Goal: Task Accomplishment & Management: Complete application form

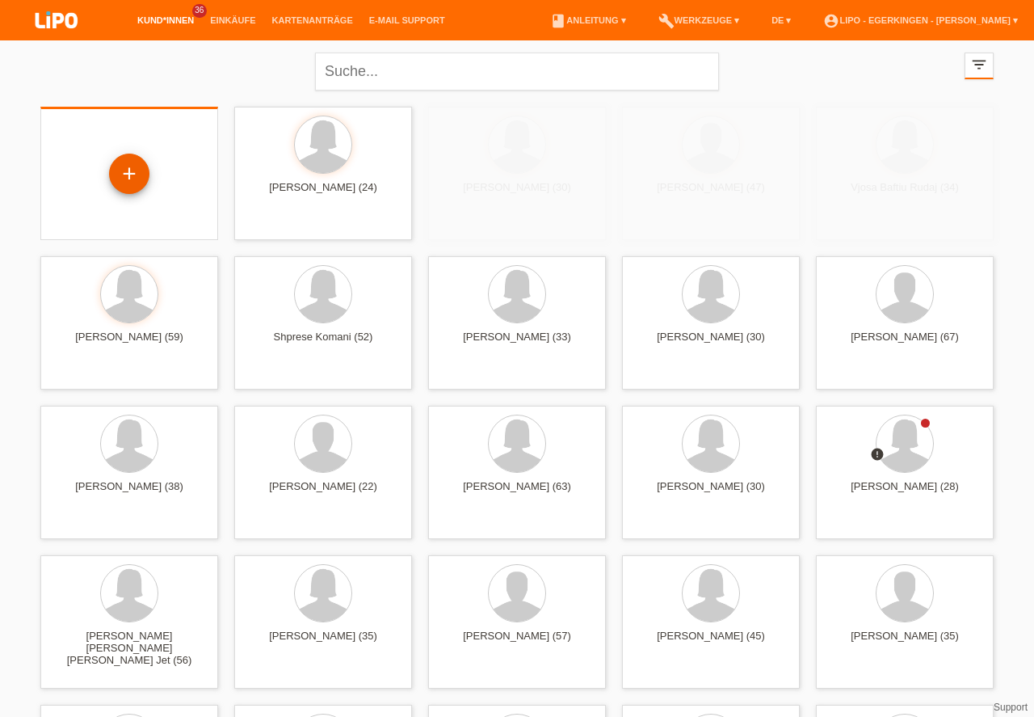
click at [125, 172] on div "+" at bounding box center [129, 173] width 39 height 27
click at [125, 167] on div "+" at bounding box center [129, 173] width 39 height 27
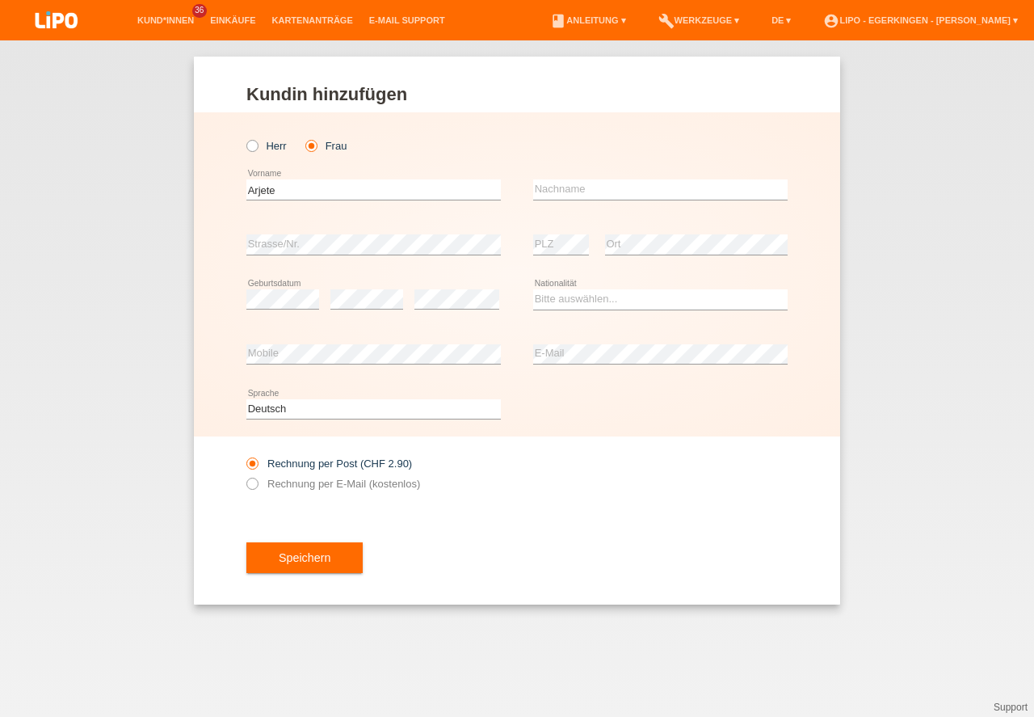
type input "Arjete"
type input "Kabashi"
click at [588, 298] on select "Bitte auswählen... Schweiz Deutschland Liechtenstein Österreich ------------ Af…" at bounding box center [660, 298] width 254 height 19
select select "SI"
click at [0, 0] on option "Slowenien" at bounding box center [0, 0] width 0 height 0
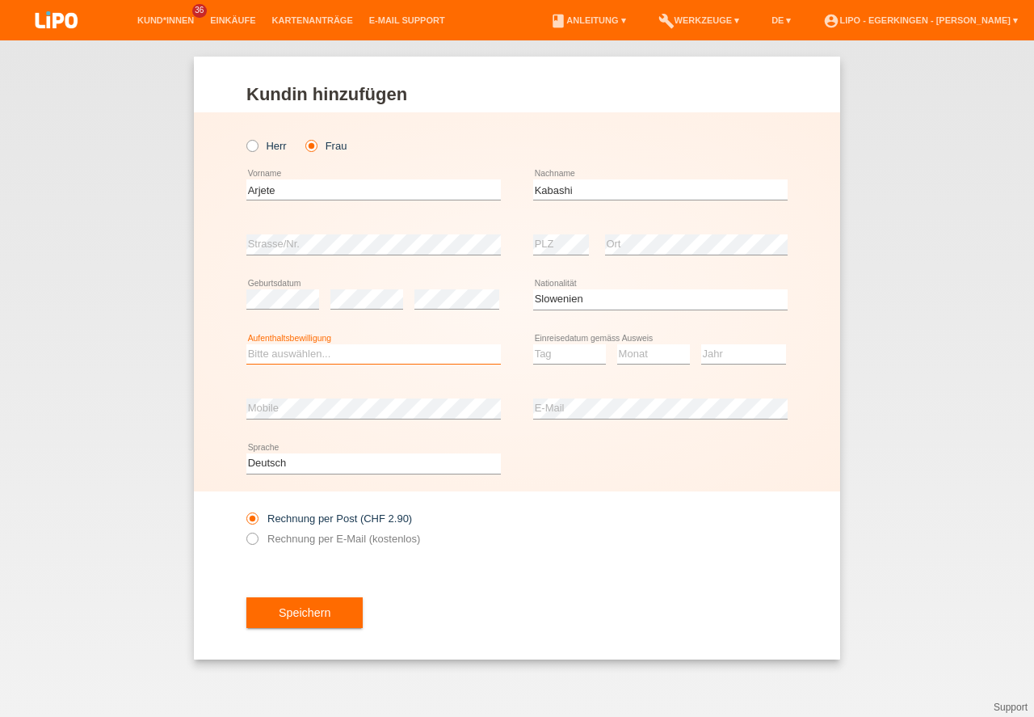
click at [389, 348] on select "Bitte auswählen... C B B - Flüchtlingsstatus Andere" at bounding box center [373, 353] width 254 height 19
select select "B"
click at [0, 0] on option "B" at bounding box center [0, 0] width 0 height 0
click at [556, 362] on select "Tag 01 02 03 04 05 06 07 08 09 10 11" at bounding box center [569, 353] width 73 height 19
select select "06"
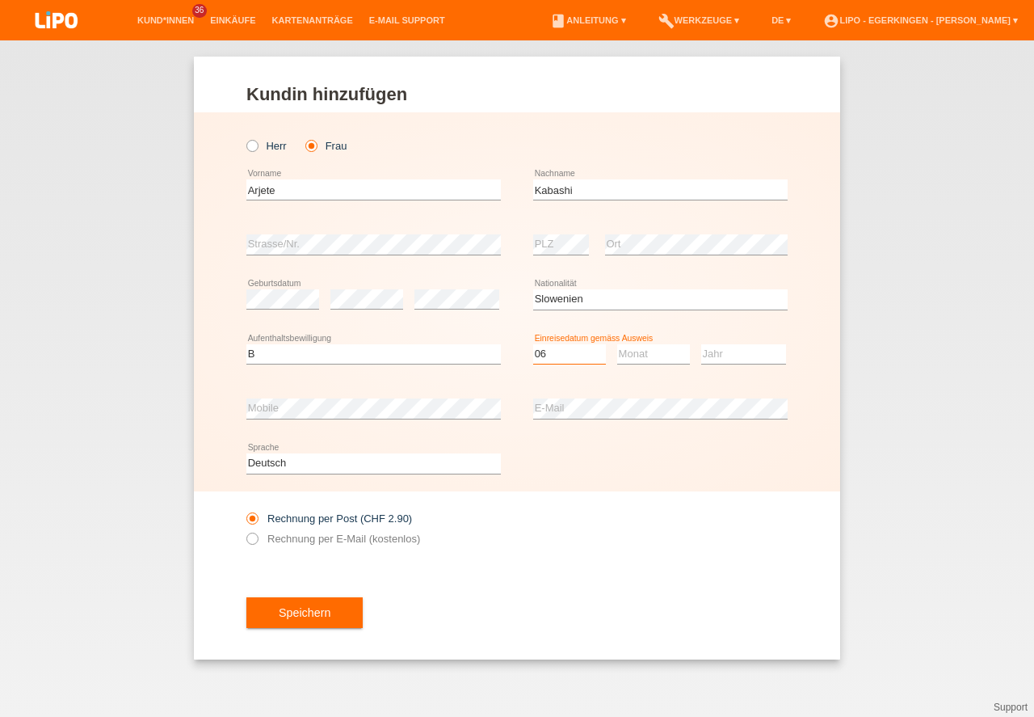
click at [0, 0] on option "06" at bounding box center [0, 0] width 0 height 0
click at [647, 355] on select "Monat 01 02 03 04 05 06 07 08 09 10 11" at bounding box center [653, 353] width 73 height 19
select select "05"
click at [0, 0] on option "05" at bounding box center [0, 0] width 0 height 0
click at [728, 355] on select "Jahr 2025 2024 2023 2022 2021 2020 2019 2018 2017 2016 2015 2014 2013 2012 2011…" at bounding box center [743, 353] width 85 height 19
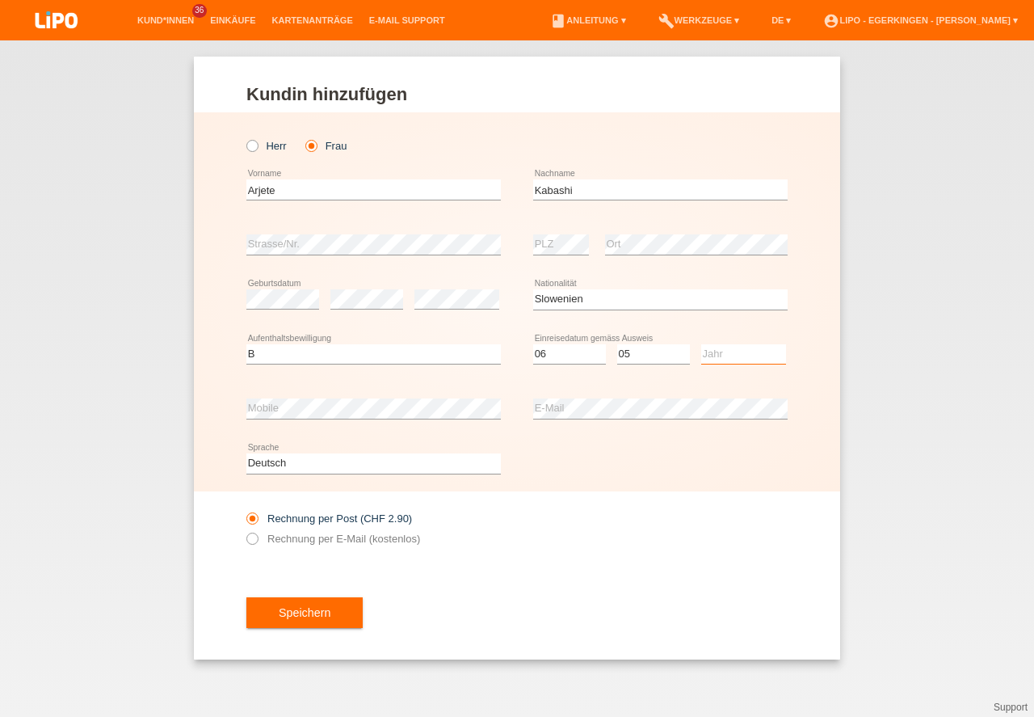
drag, startPoint x: 726, startPoint y: 533, endPoint x: 449, endPoint y: 448, distance: 289.3
select select "2014"
click at [0, 0] on option "2014" at bounding box center [0, 0] width 0 height 0
click at [449, 393] on div "error Mobile" at bounding box center [373, 408] width 254 height 55
click at [364, 540] on label "Rechnung per E-Mail (kostenlos)" at bounding box center [333, 538] width 174 height 12
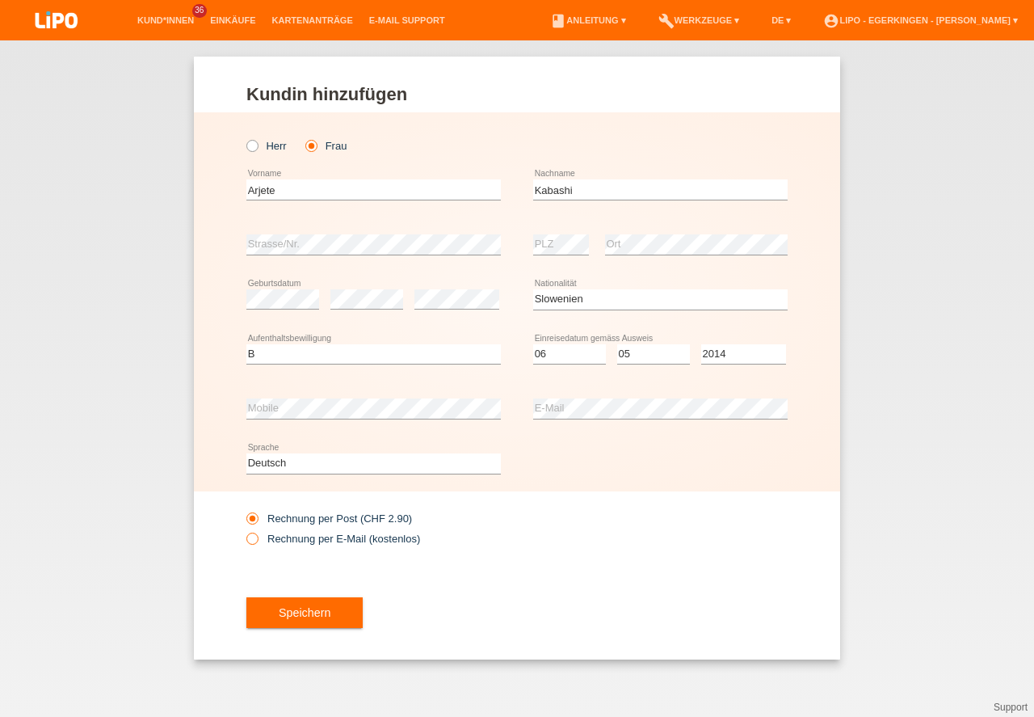
click at [257, 540] on input "Rechnung per E-Mail (kostenlos)" at bounding box center [251, 542] width 11 height 20
radio input "true"
click at [308, 598] on button "Speichern" at bounding box center [304, 612] width 116 height 31
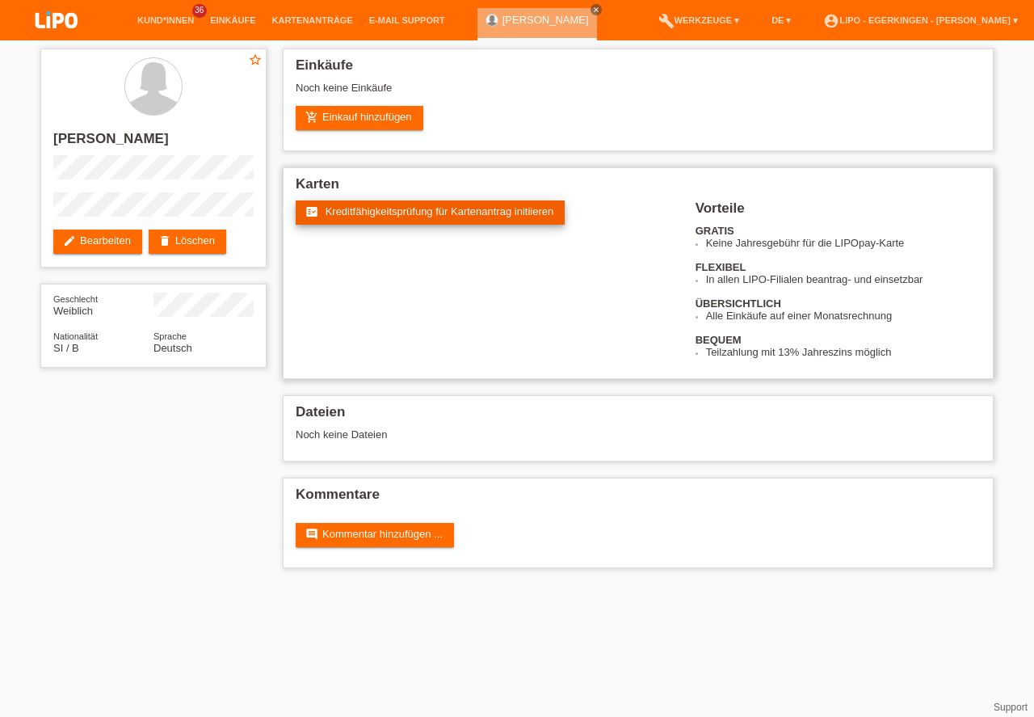
click at [382, 218] on link "fact_check Kreditfähigkeitsprüfung für Kartenantrag initiieren" at bounding box center [430, 212] width 269 height 24
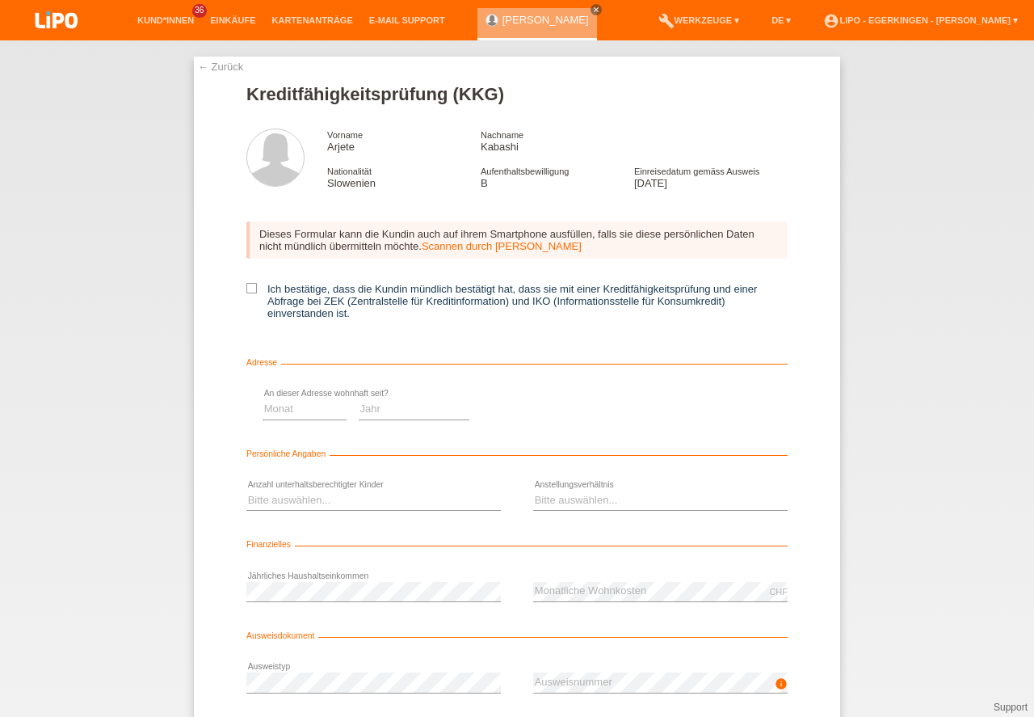
click at [250, 287] on icon at bounding box center [251, 288] width 11 height 11
click at [250, 287] on input "Ich bestätige, dass die Kundin mündlich bestätigt hat, dass sie mit einer Kredi…" at bounding box center [251, 288] width 11 height 11
checkbox input "true"
click at [591, 413] on select "Monat 01 02 03 04 05 06 07 08 09 10" at bounding box center [575, 408] width 84 height 19
select select "03"
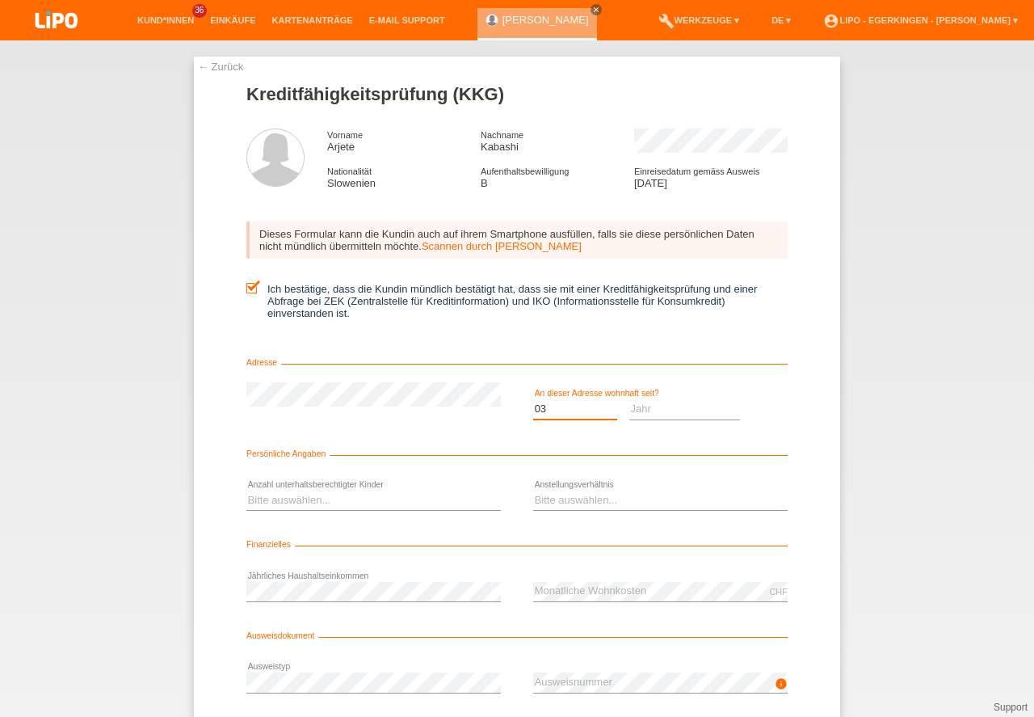
click at [0, 0] on option "03" at bounding box center [0, 0] width 0 height 0
click at [698, 417] on select "Jahr 2025 2024 2023 2022 2021 2020 2019 2018 2017 2016 2015 2014 2013 2012 2011…" at bounding box center [684, 408] width 111 height 19
select select "2017"
click at [0, 0] on option "2017" at bounding box center [0, 0] width 0 height 0
click at [401, 494] on select "Bitte auswählen... 0 1 2 3 4 5 6 7 8 9" at bounding box center [373, 499] width 254 height 19
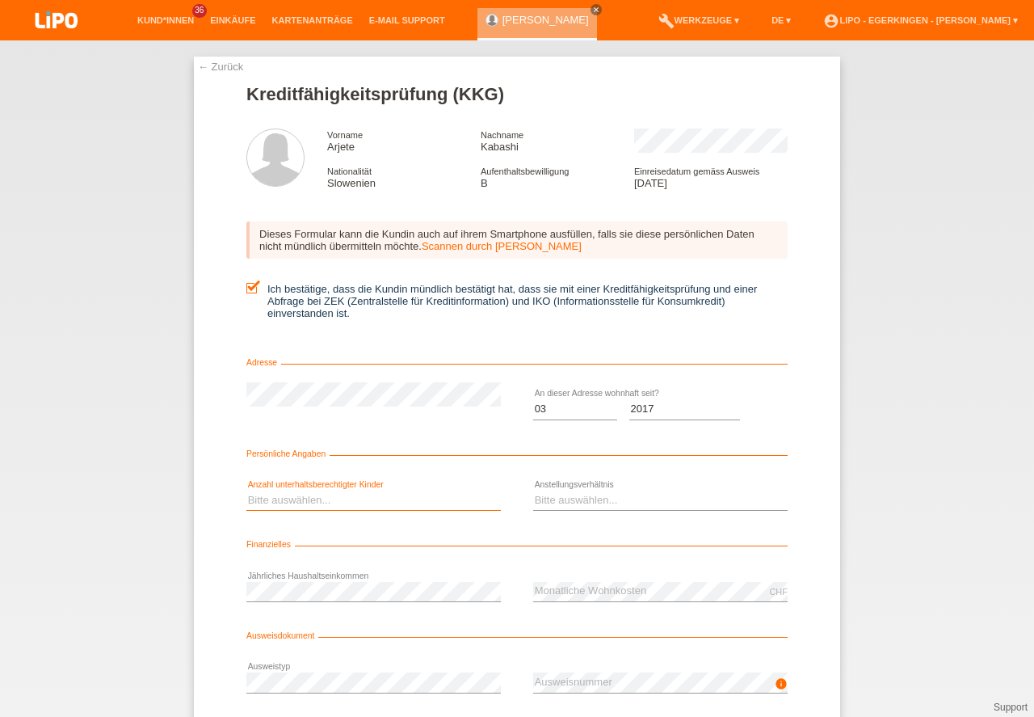
select select "3"
click at [0, 0] on option "3" at bounding box center [0, 0] width 0 height 0
click at [571, 501] on select "Bitte auswählen... Unbefristet Befristet Lehrling/Student Pensioniert Nicht arb…" at bounding box center [660, 499] width 254 height 19
select select "HOUSEWIFE"
click at [0, 0] on option "Hausfrau/-mann" at bounding box center [0, 0] width 0 height 0
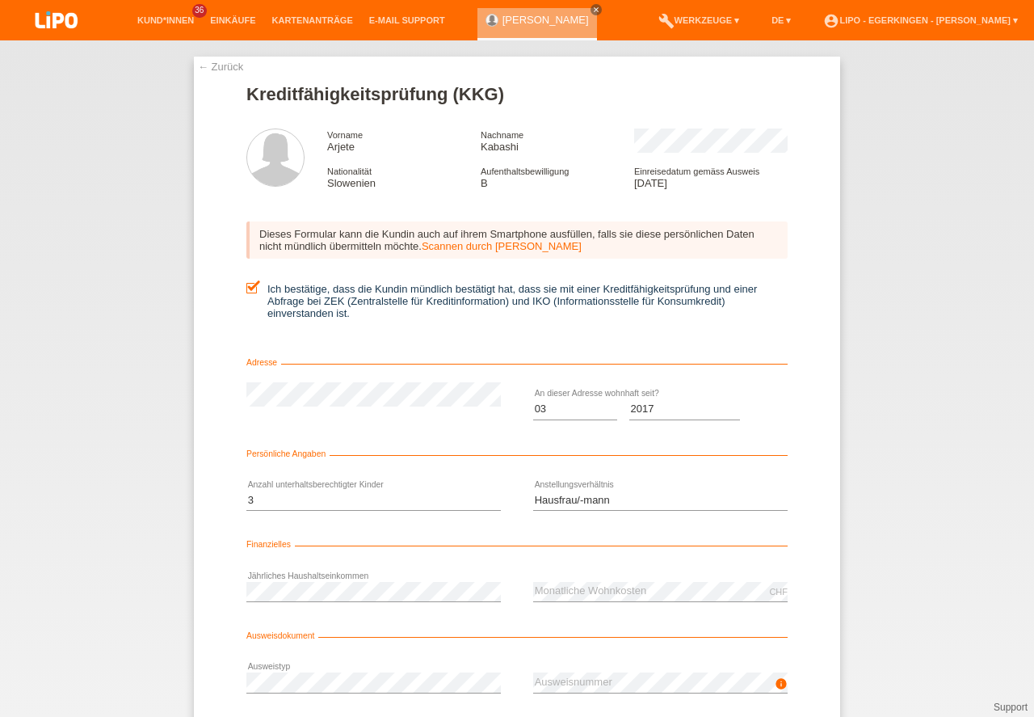
click at [607, 668] on div "info error Ausweisnummer" at bounding box center [660, 682] width 254 height 55
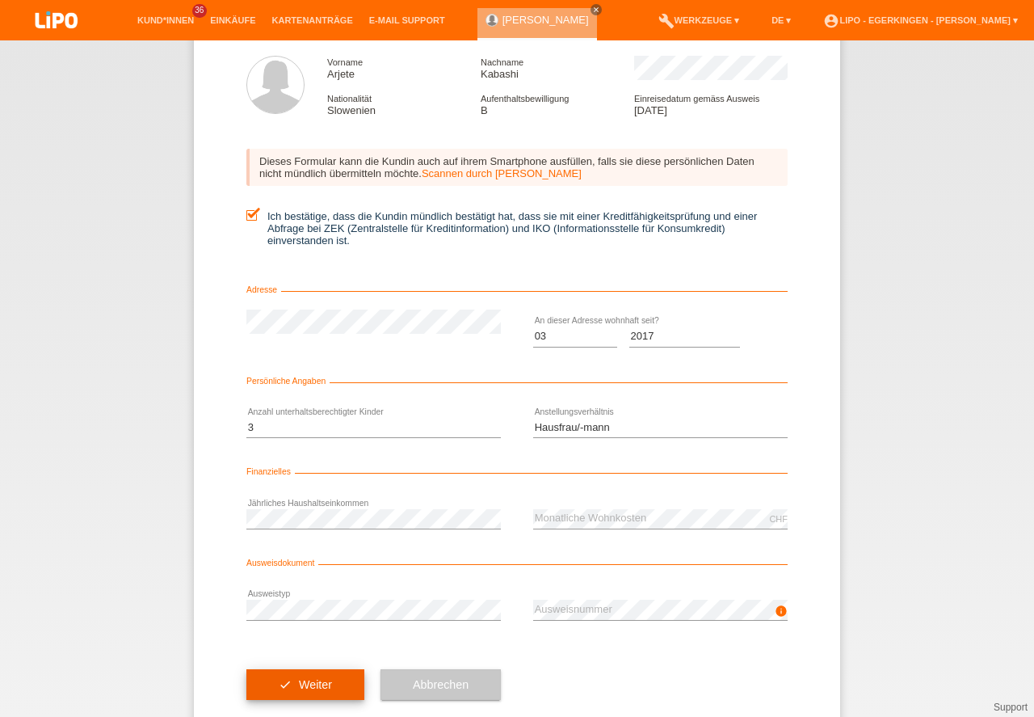
click at [327, 674] on button "check Weiter" at bounding box center [305, 684] width 118 height 31
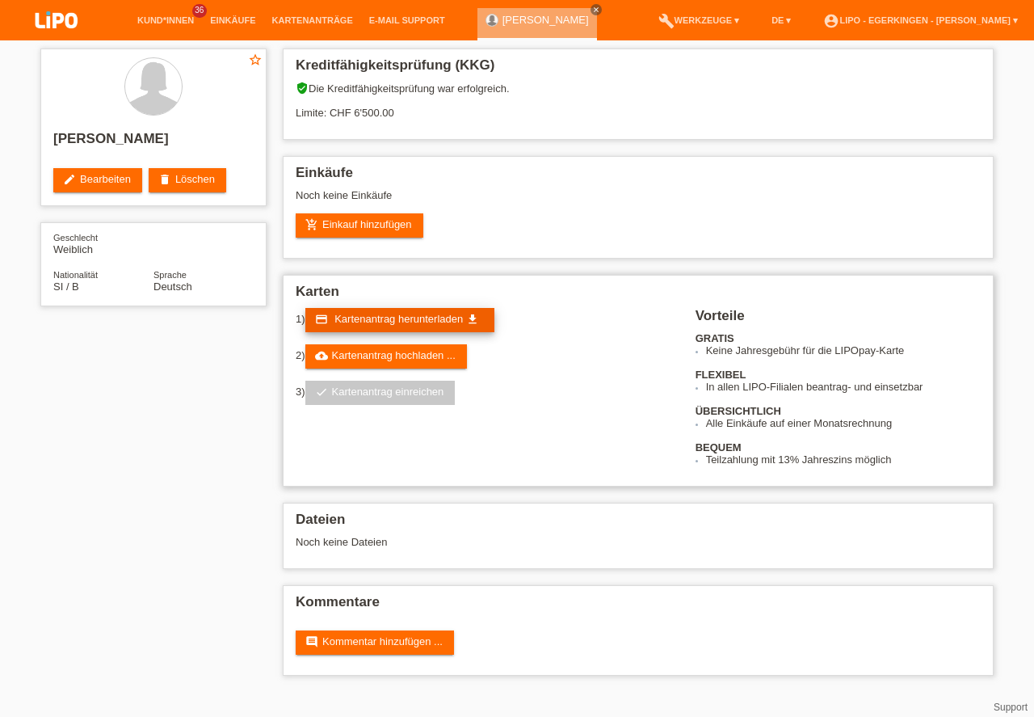
click at [367, 318] on span "Kartenantrag herunterladen" at bounding box center [398, 319] width 128 height 12
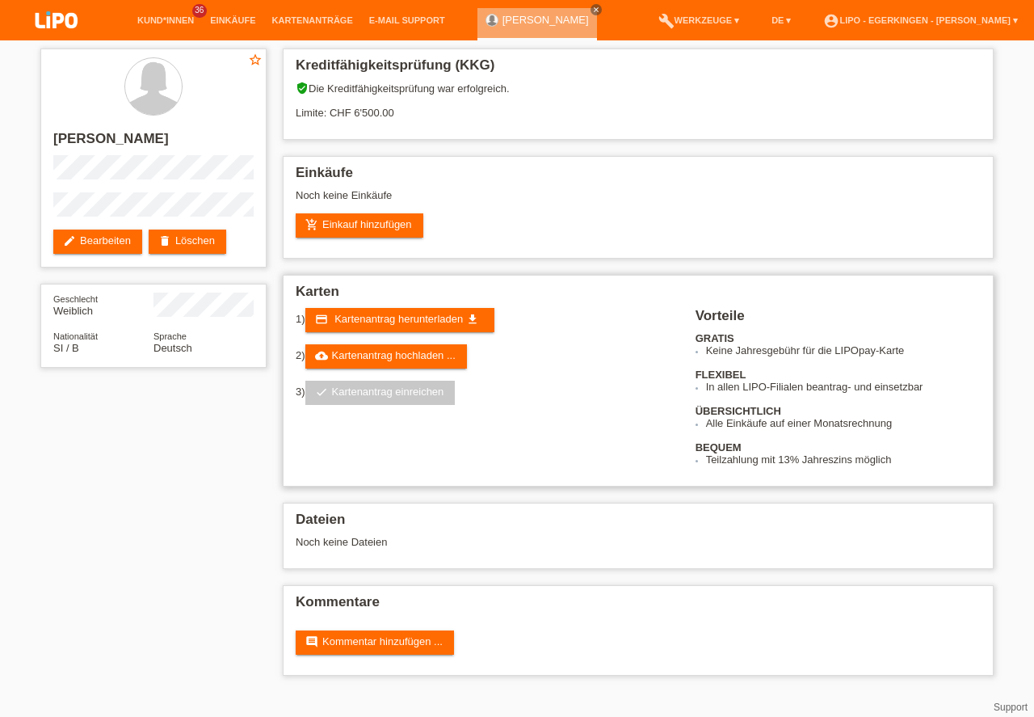
click at [664, 305] on h2 "Karten" at bounding box center [638, 296] width 685 height 24
click at [354, 364] on link "cloud_upload Kartenantrag hochladen ..." at bounding box center [386, 356] width 162 height 24
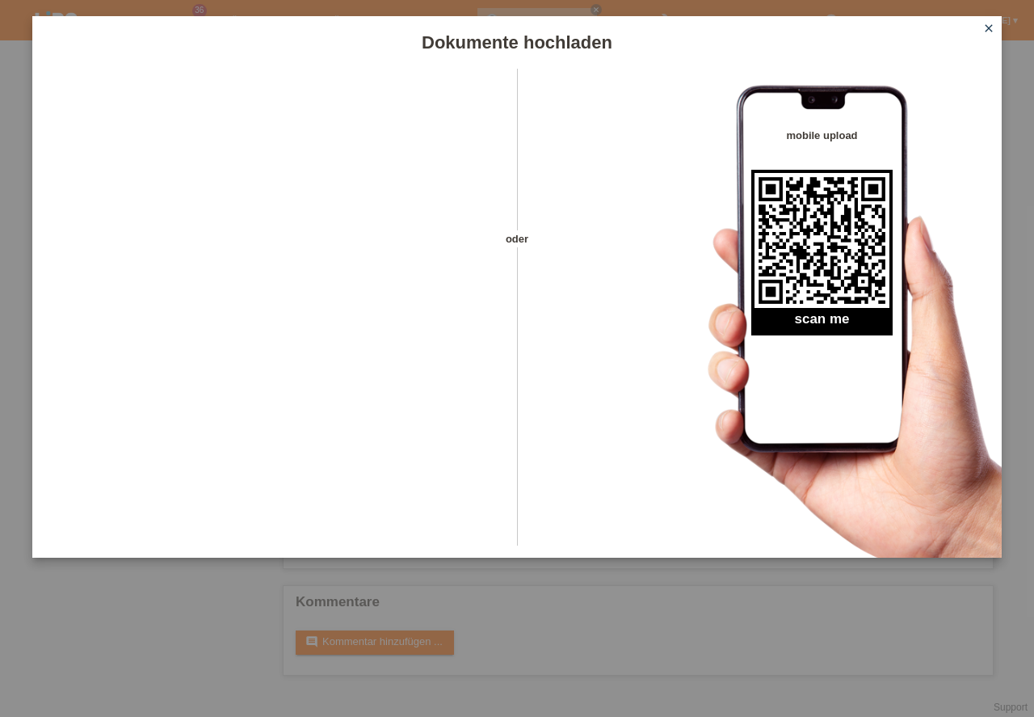
click at [991, 27] on icon "close" at bounding box center [988, 28] width 13 height 13
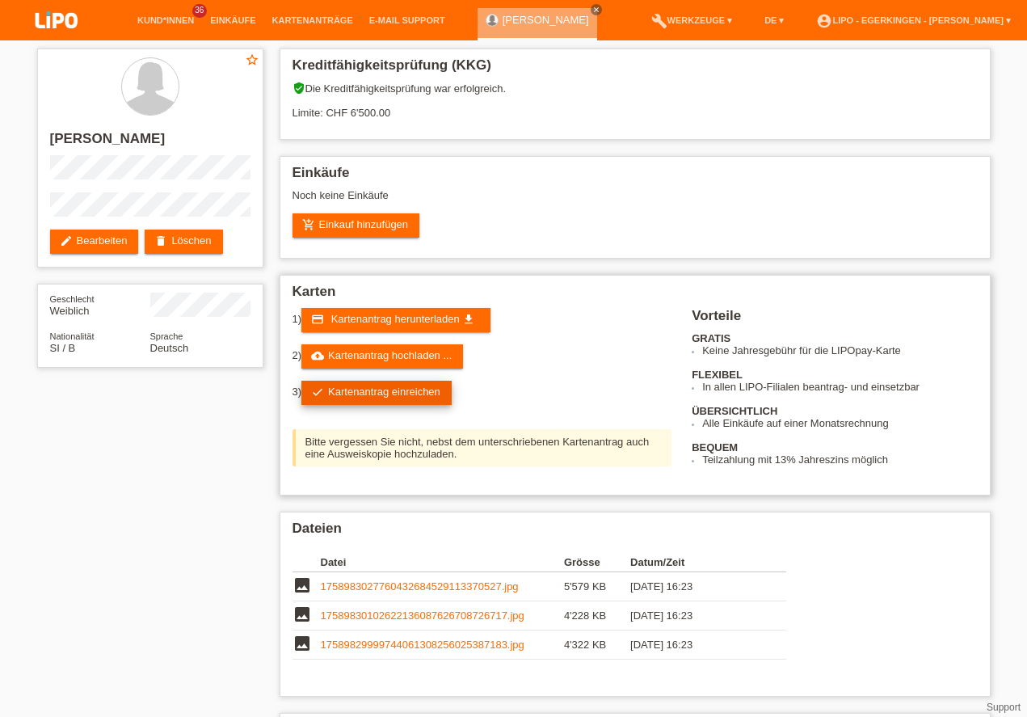
click at [368, 390] on link "check Kartenantrag einreichen" at bounding box center [376, 393] width 150 height 24
